Goal: Check status

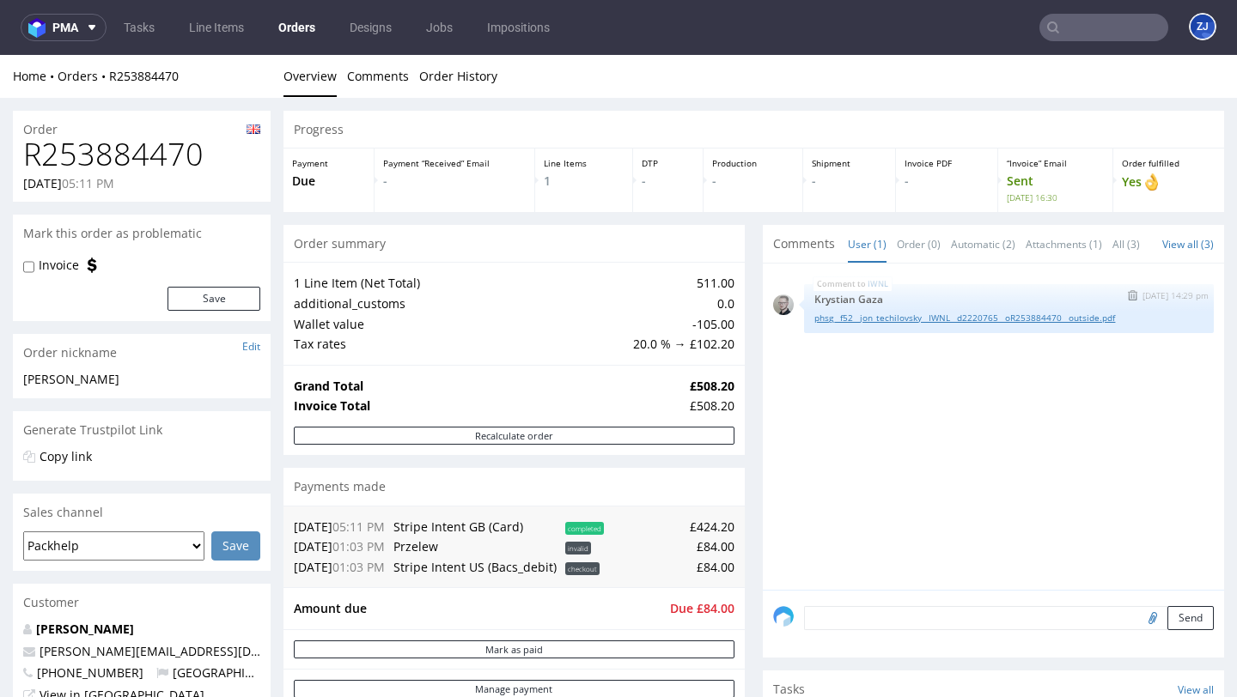
click at [836, 325] on link "phsg__f52__jon_techilovsky__IWNL__d2220765__oR253884470__outside.pdf" at bounding box center [1008, 318] width 389 height 13
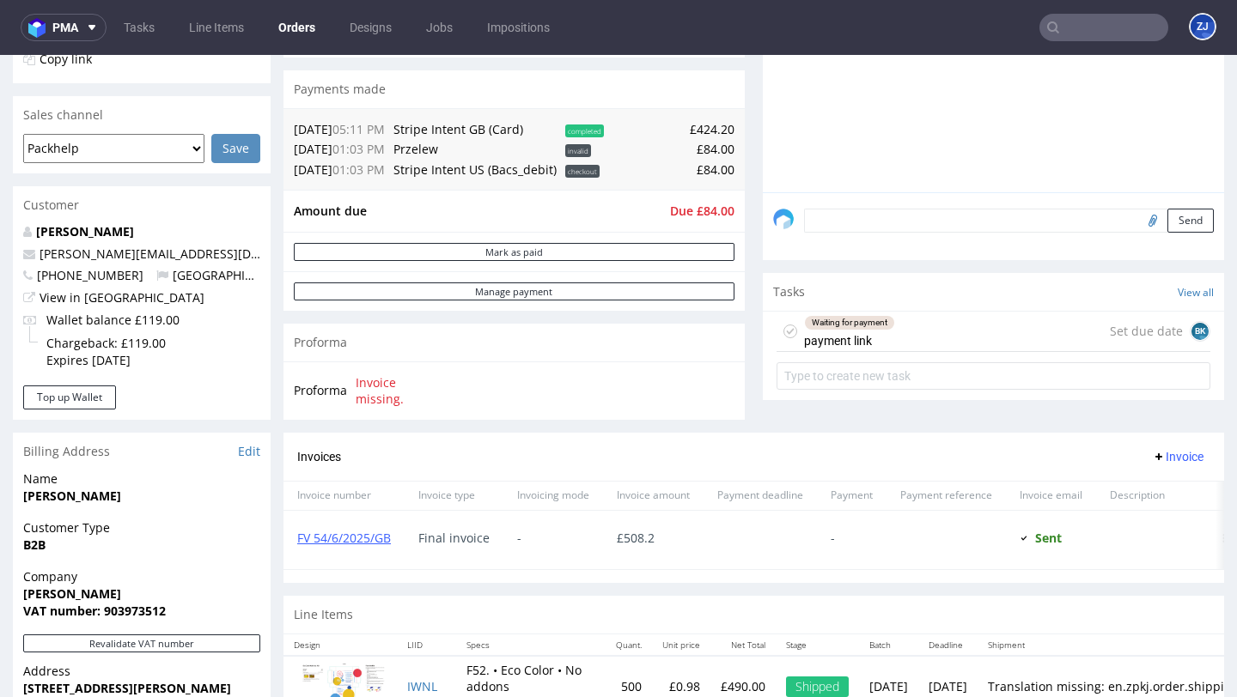
scroll to position [560, 0]
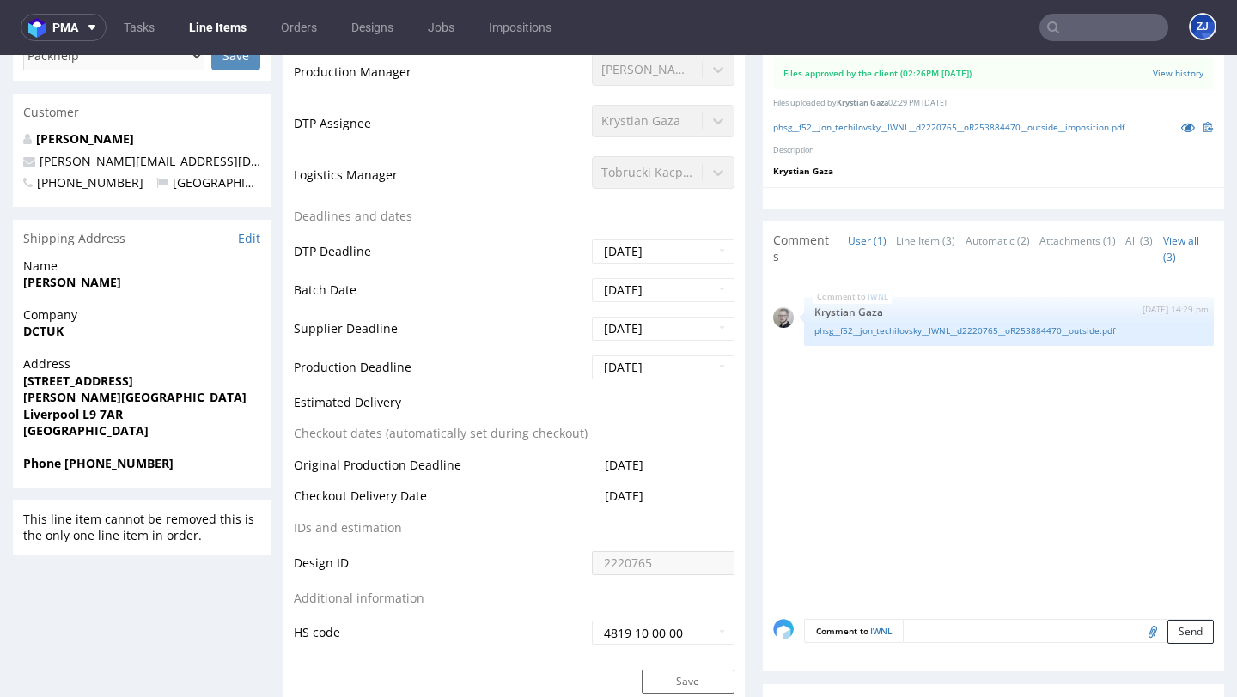
scroll to position [855, 0]
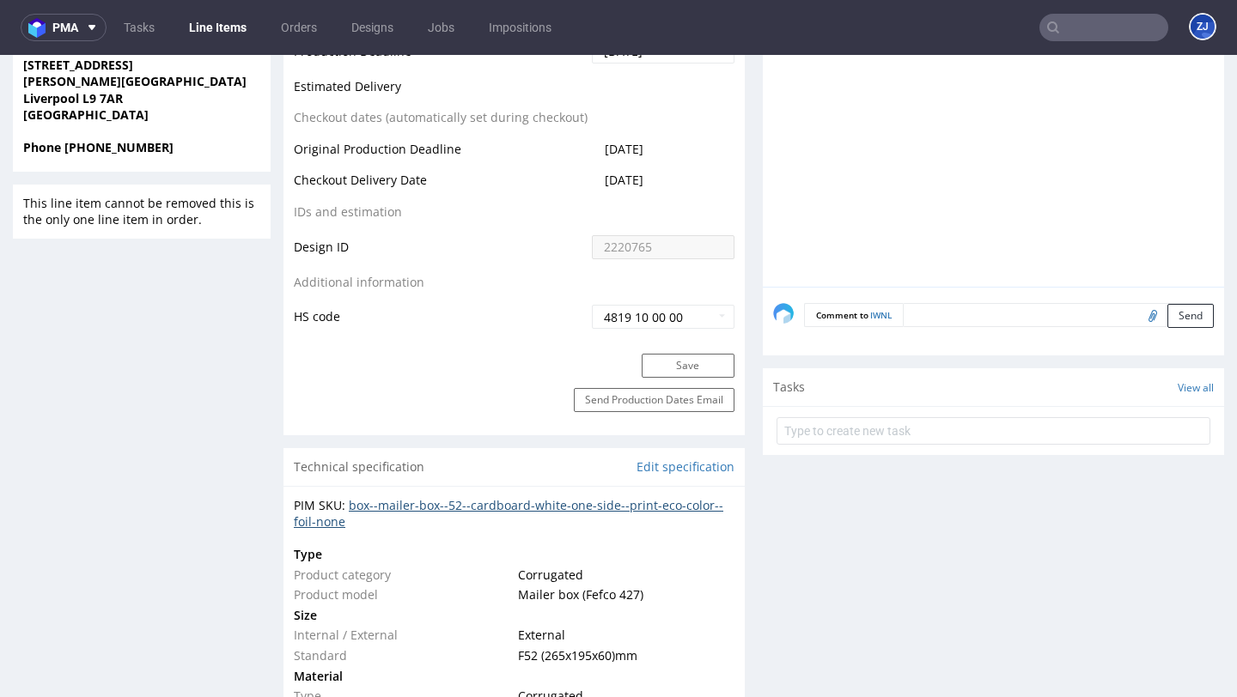
click at [486, 504] on link "box--mailer-box--52--cardboard-white-one-side--print-eco-color--foil-none" at bounding box center [508, 513] width 429 height 33
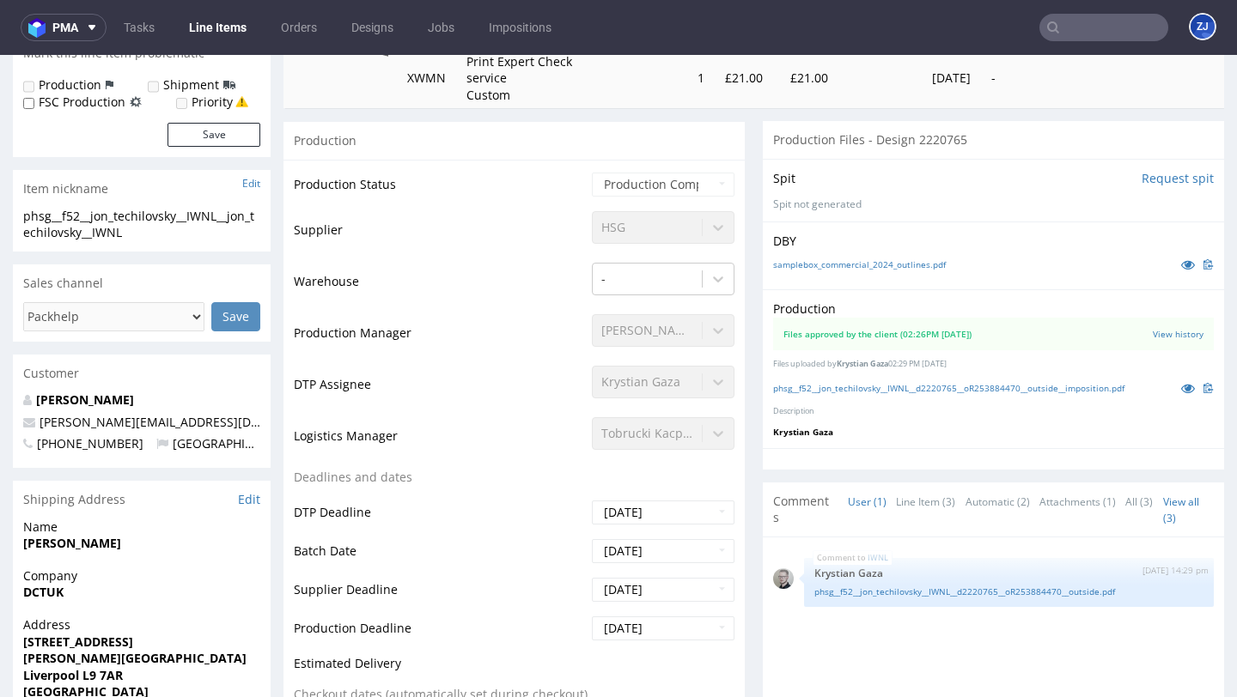
scroll to position [0, 0]
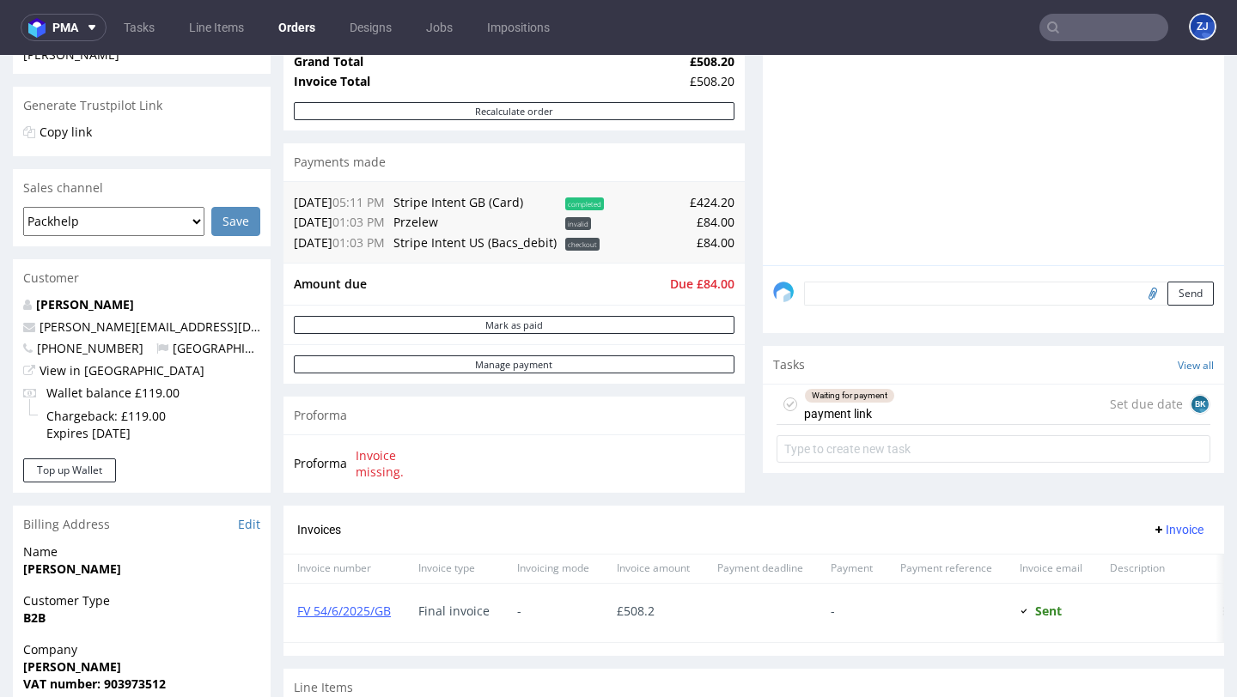
scroll to position [736, 0]
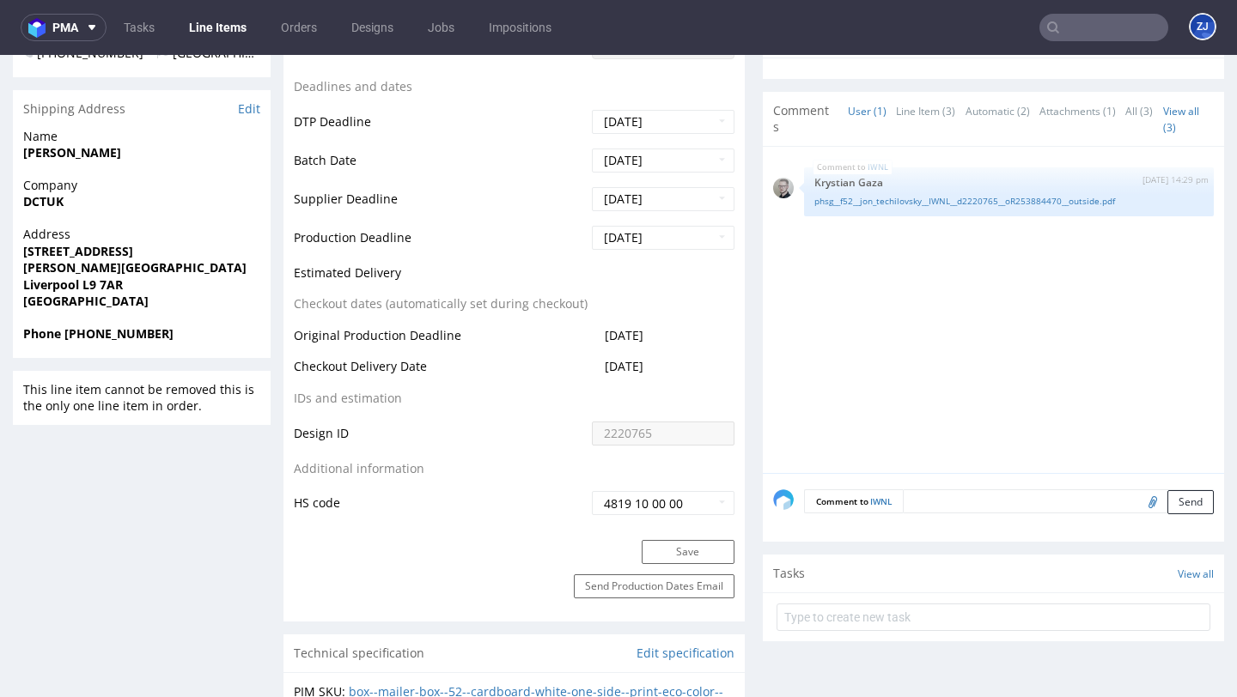
scroll to position [708, 0]
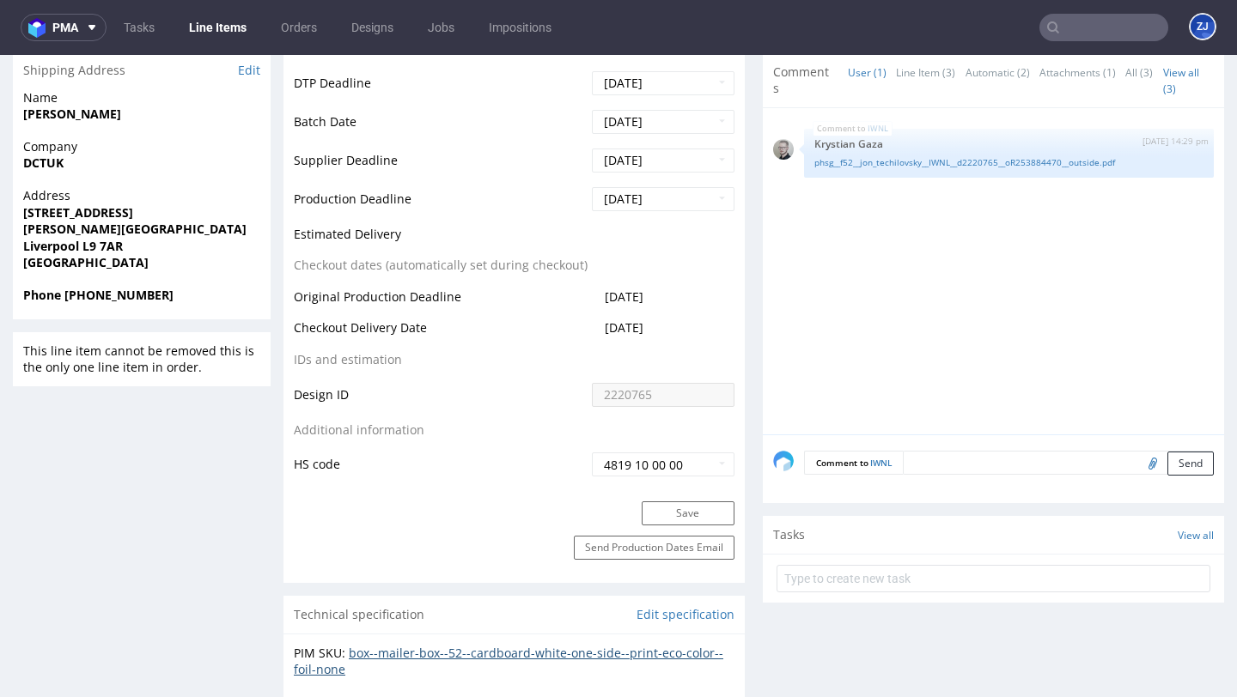
click at [397, 659] on link "box--mailer-box--52--cardboard-white-one-side--print-eco-color--foil-none" at bounding box center [508, 661] width 429 height 33
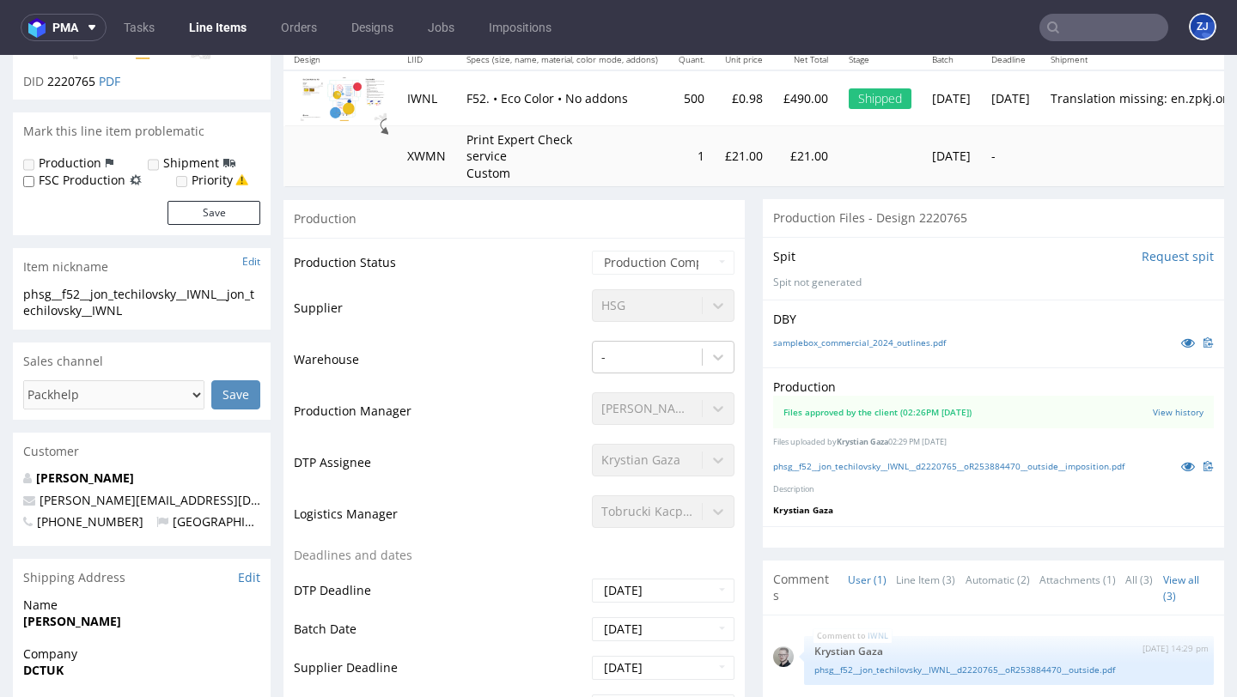
scroll to position [0, 0]
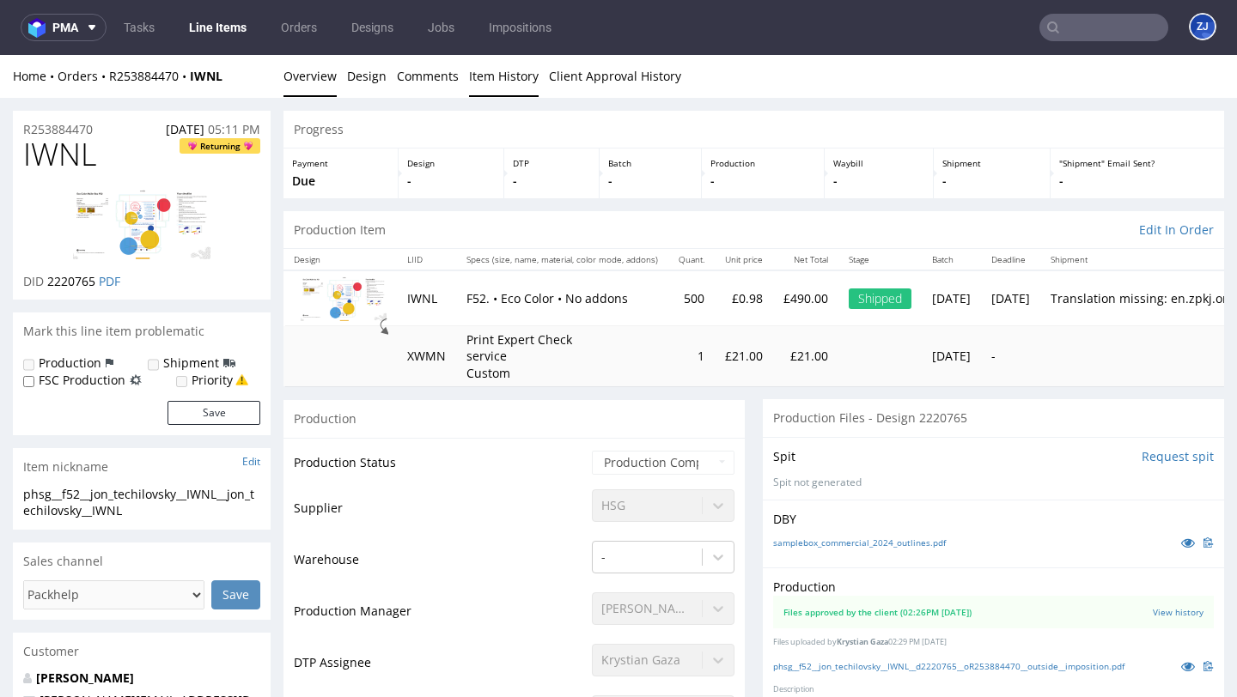
click at [501, 71] on link "Item History" at bounding box center [504, 76] width 70 height 42
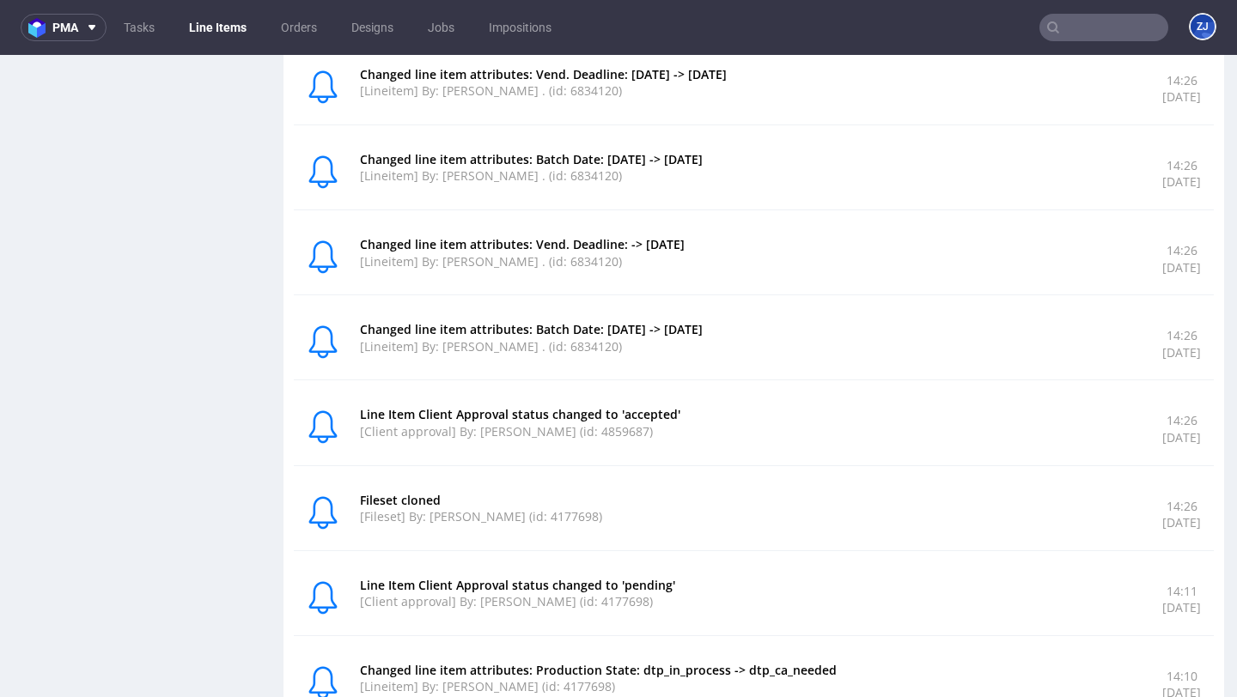
scroll to position [1157, 0]
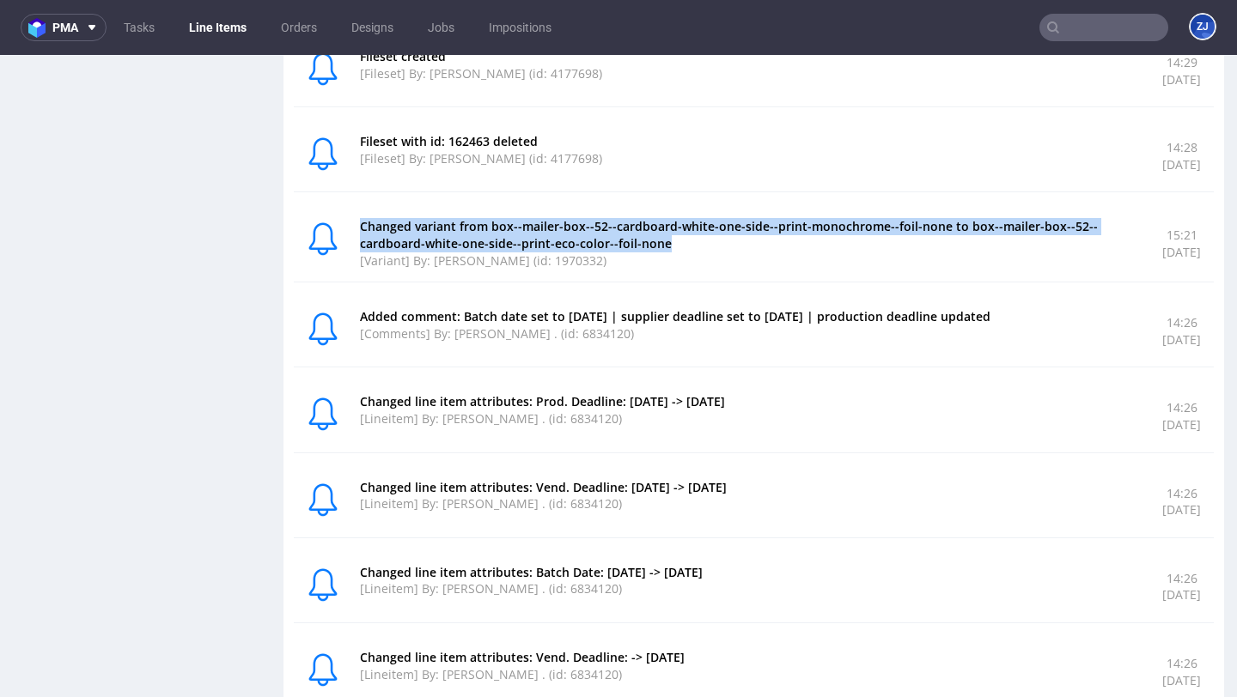
drag, startPoint x: 753, startPoint y: 246, endPoint x: 361, endPoint y: 224, distance: 393.1
click at [361, 224] on p "Changed variant from box--mailer-box--52--cardboard-white-one-side--print-monoc…" at bounding box center [750, 234] width 781 height 33
copy p "Changed variant from box--mailer-box--52--cardboard-white-one-side--print-monoc…"
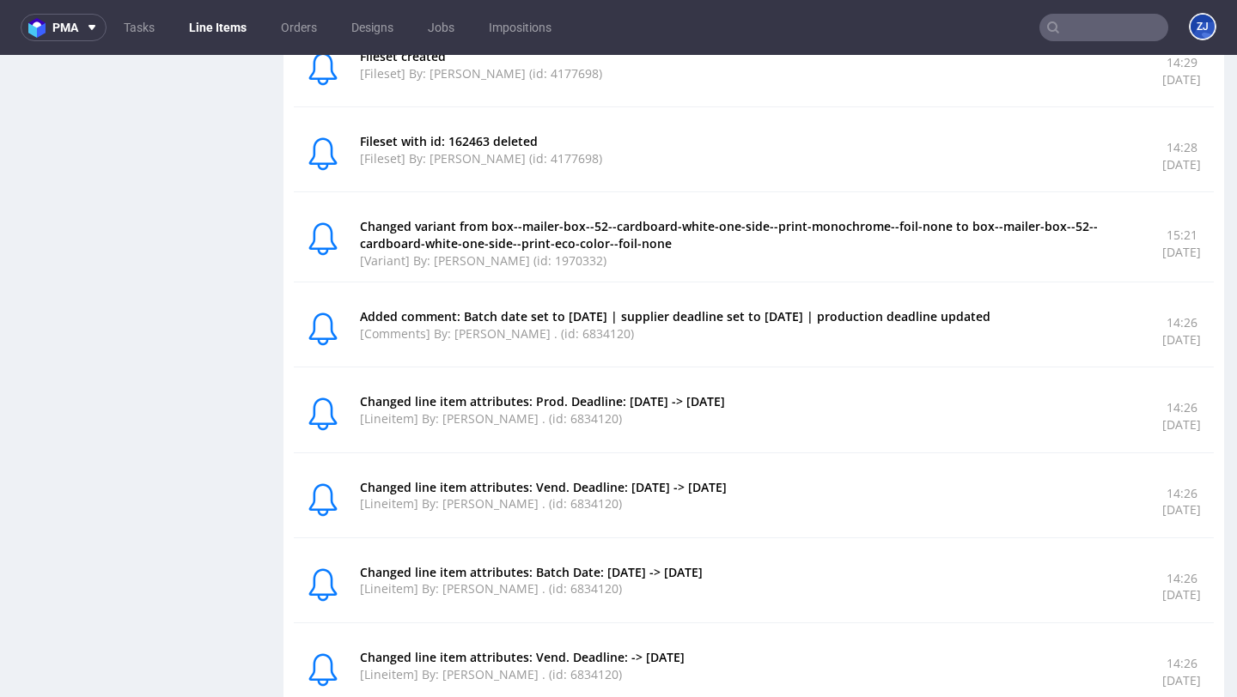
click at [487, 304] on div "Added comment: Batch date set to [DATE] | supplier deadline set to [DATE] | pro…" at bounding box center [754, 331] width 920 height 72
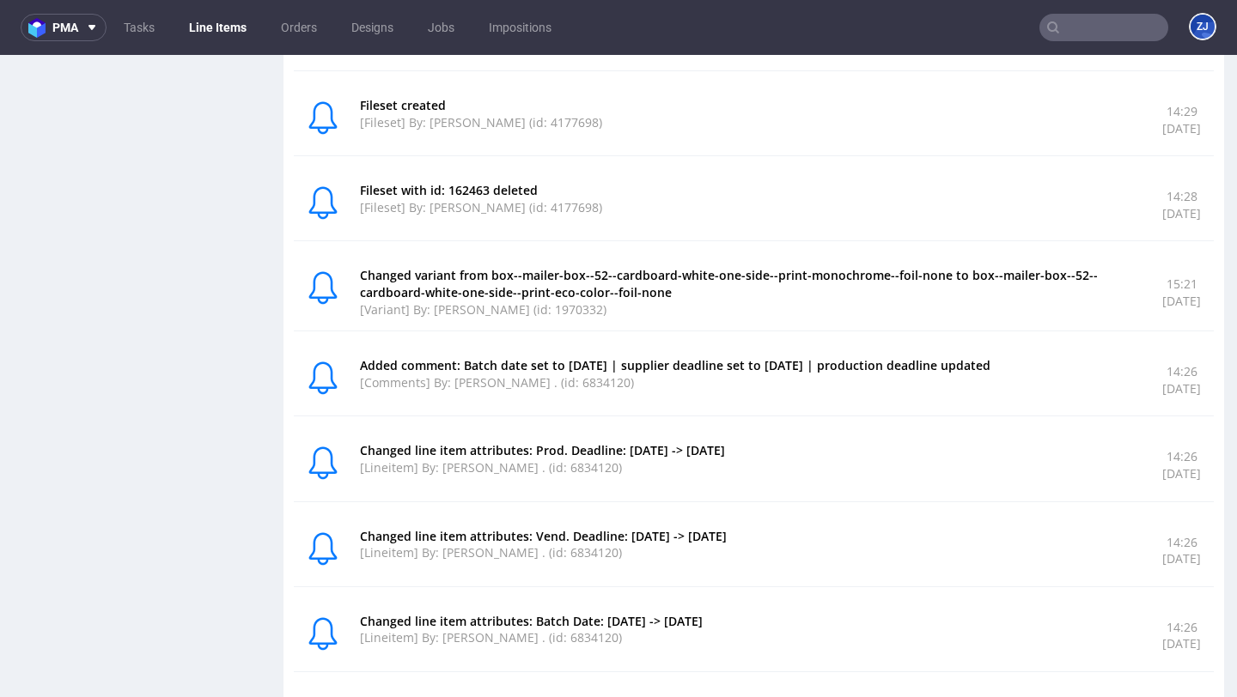
scroll to position [1110, 0]
